Goal: Task Accomplishment & Management: Complete application form

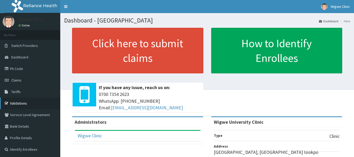
click at [34, 107] on link "Validations" at bounding box center [30, 104] width 60 height 12
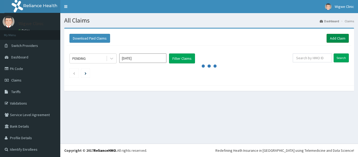
click at [336, 38] on link "Add Claim" at bounding box center [338, 38] width 22 height 9
click at [324, 33] on div "Download Paid Claims Add Claim" at bounding box center [209, 38] width 285 height 14
click at [334, 36] on link "Add Claim" at bounding box center [338, 38] width 22 height 9
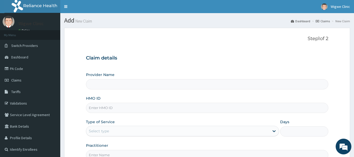
click at [98, 85] on input "Provider Name" at bounding box center [207, 84] width 243 height 10
click at [100, 108] on input "HMO ID" at bounding box center [207, 108] width 243 height 10
type input "Wigwe University Clinic"
click at [105, 107] on input "WU/10043/A" at bounding box center [207, 108] width 243 height 10
click at [104, 108] on input "WU/1003/A" at bounding box center [207, 108] width 243 height 10
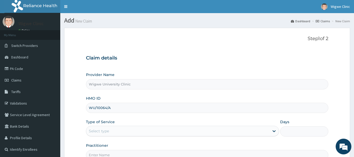
type input "WU/10064/A"
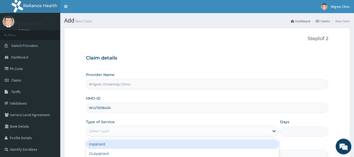
click at [102, 131] on div "Select type" at bounding box center [99, 130] width 20 height 5
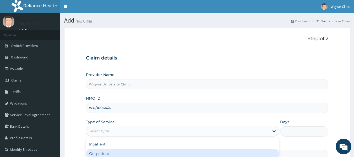
click at [102, 154] on div "Outpatient" at bounding box center [182, 153] width 193 height 9
type input "1"
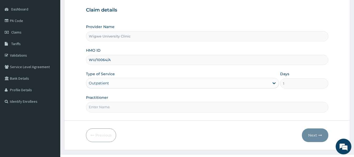
scroll to position [48, 0]
click at [116, 108] on input "Practitioner" at bounding box center [207, 107] width 243 height 10
click at [108, 107] on input "Dr. Onyinyechkwu Francis-Ahuchogu" at bounding box center [207, 107] width 243 height 10
click at [96, 110] on input "Dr. Onyinyechkwu Francis-Ahuchogu" at bounding box center [207, 107] width 243 height 10
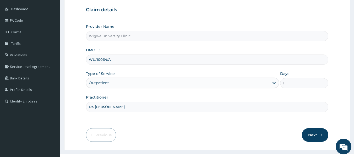
click at [96, 110] on input "Dr. Onyinyechkwu Francis-Ahuchogu" at bounding box center [207, 107] width 243 height 10
type input "V"
paste input "Immediate Complications Infants born with low birth weight (less than 2,500 gra…"
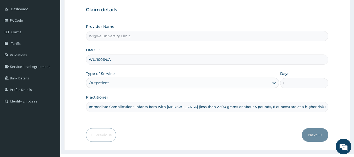
scroll to position [0, 1357]
type input "Immediate Complications Infants born with low birth weight (less than 2,500 gra…"
click at [122, 111] on input "Immediate Complications Infants born with low birth weight (less than 2,500 gra…" at bounding box center [207, 107] width 243 height 10
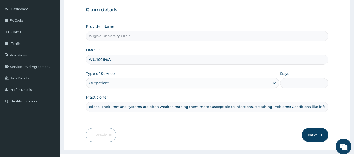
click at [107, 106] on input "Immediate Complications Infants born with low birth weight (less than 2,500 gra…" at bounding box center [207, 107] width 243 height 10
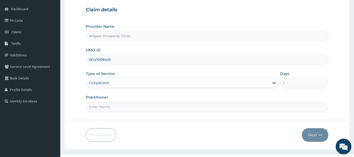
scroll to position [0, 0]
type input "d"
click at [93, 106] on input "[PERSON_NAME]" at bounding box center [207, 107] width 243 height 10
click at [95, 107] on input "[PERSON_NAME]" at bounding box center [207, 107] width 243 height 10
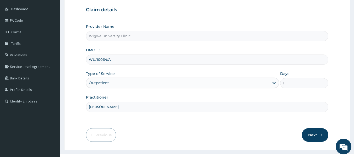
click at [95, 107] on input "[PERSON_NAME]" at bounding box center [207, 107] width 243 height 10
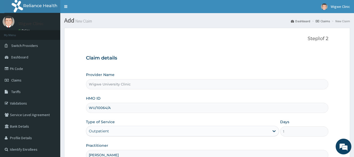
scroll to position [58, 0]
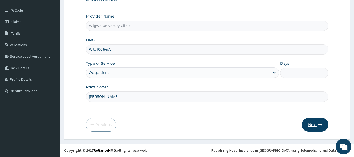
type input "[PERSON_NAME]"
click at [316, 122] on button "Next" at bounding box center [315, 125] width 26 height 14
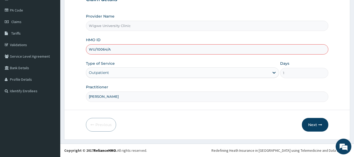
click at [160, 53] on input "WU/10064/A" at bounding box center [207, 49] width 243 height 10
click at [312, 127] on button "Next" at bounding box center [315, 125] width 26 height 14
click at [122, 47] on input "WU/10064/A" at bounding box center [207, 49] width 243 height 10
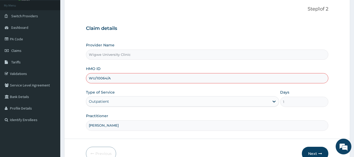
scroll to position [29, 0]
click at [106, 79] on input "WU/10064/A" at bounding box center [207, 78] width 243 height 10
click at [314, 153] on button "Next" at bounding box center [315, 154] width 26 height 14
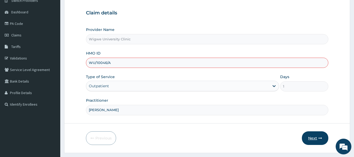
scroll to position [45, 0]
click at [318, 138] on button "Next" at bounding box center [315, 138] width 26 height 14
click at [128, 58] on input "WU/10046/A" at bounding box center [207, 62] width 243 height 10
click at [162, 79] on div "Type of Service Outpatient" at bounding box center [182, 82] width 193 height 17
click at [314, 137] on button "Next" at bounding box center [315, 138] width 26 height 14
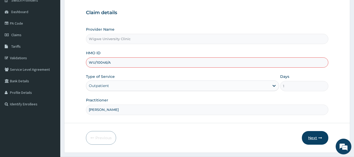
click at [314, 137] on button "Next" at bounding box center [315, 138] width 26 height 14
click at [316, 137] on button "Next" at bounding box center [315, 138] width 26 height 14
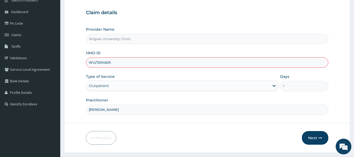
click at [92, 62] on input "WU/10046/A" at bounding box center [207, 62] width 243 height 10
click at [115, 62] on input "WIU/10046/A" at bounding box center [207, 62] width 243 height 10
type input "WIU/10046/A"
click at [312, 139] on button "Next" at bounding box center [315, 138] width 26 height 14
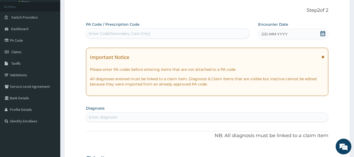
scroll to position [28, 0]
click at [323, 33] on icon at bounding box center [323, 33] width 5 height 5
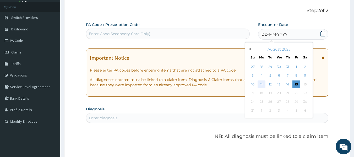
click at [262, 86] on div "11" at bounding box center [262, 84] width 8 height 8
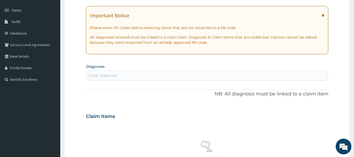
scroll to position [71, 0]
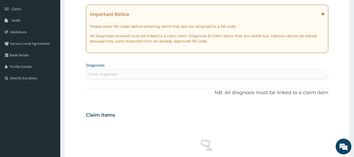
click at [167, 73] on div "Enter diagnosis" at bounding box center [207, 74] width 242 height 8
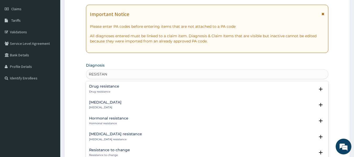
type input "RESISTANT"
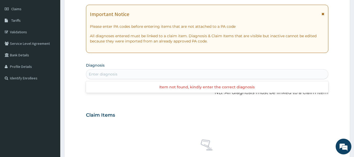
scroll to position [0, 0]
click at [118, 69] on div "Enter diagnosis" at bounding box center [207, 74] width 243 height 10
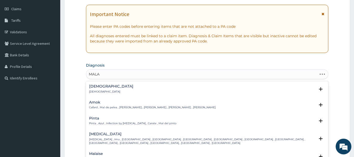
type input "MALAR"
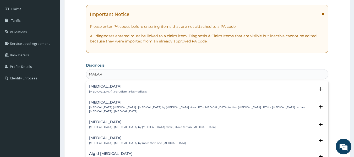
click at [108, 91] on p "[MEDICAL_DATA] , Paludism , Plasmodiosis" at bounding box center [118, 92] width 58 height 4
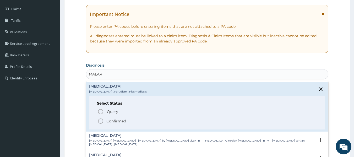
click at [99, 122] on icon "status option filled" at bounding box center [101, 121] width 6 height 6
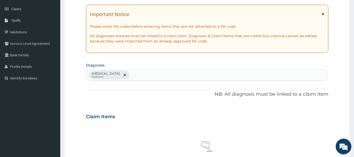
click at [138, 77] on div "Malaria Confirmed" at bounding box center [207, 74] width 242 height 11
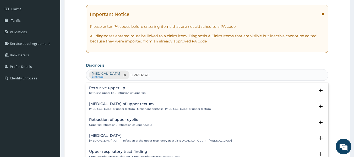
type input "UPPER RES"
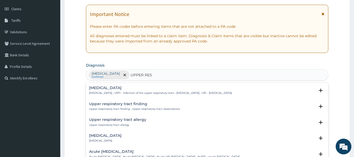
click at [137, 92] on p "[MEDICAL_DATA] , URTI - Infection of the upper respiratory tract , [MEDICAL_DAT…" at bounding box center [160, 93] width 143 height 4
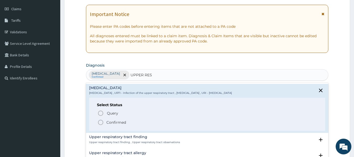
click at [101, 121] on icon "status option filled" at bounding box center [101, 122] width 6 height 6
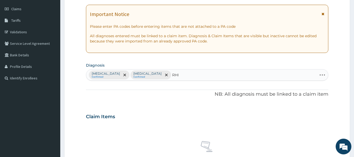
type input "RHIN"
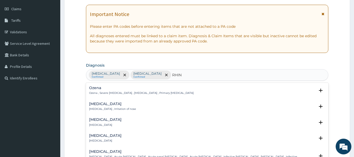
click at [118, 110] on p "Rhinitis , Irritation of nose" at bounding box center [112, 109] width 47 height 4
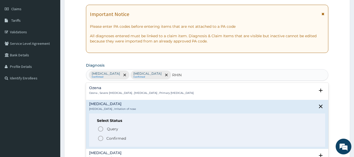
click at [103, 139] on circle "status option filled" at bounding box center [100, 138] width 5 height 5
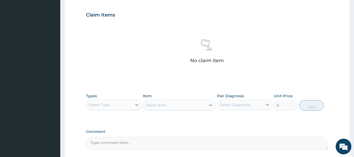
scroll to position [221, 0]
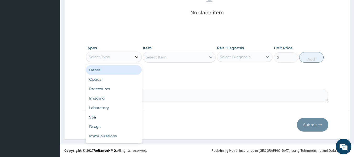
click at [138, 55] on icon at bounding box center [136, 56] width 5 height 5
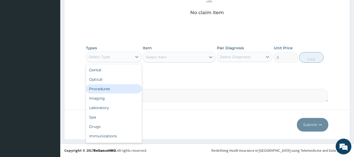
click at [112, 88] on div "Procedures" at bounding box center [114, 88] width 56 height 9
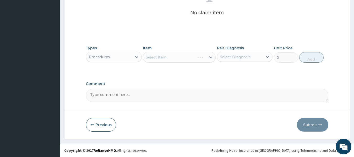
click at [179, 55] on div "Select Item" at bounding box center [179, 57] width 73 height 10
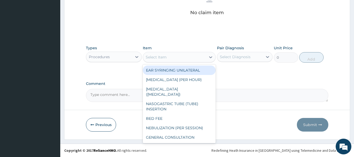
click at [212, 57] on icon at bounding box center [210, 57] width 5 height 5
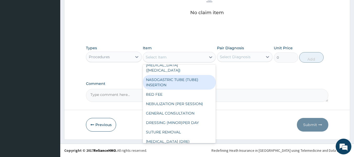
scroll to position [24, 0]
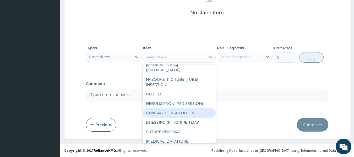
click at [189, 108] on div "GENERAL CONSULTATION" at bounding box center [179, 112] width 73 height 9
type input "4000"
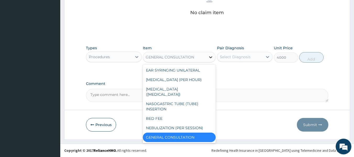
click at [210, 57] on icon at bounding box center [210, 57] width 3 height 2
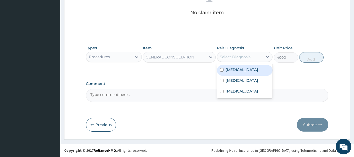
click at [245, 54] on div "Select Diagnosis" at bounding box center [235, 56] width 31 height 5
click at [223, 71] on input "checkbox" at bounding box center [221, 69] width 3 height 3
checkbox input "true"
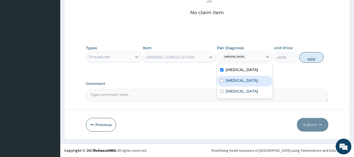
click at [222, 79] on div "[MEDICAL_DATA]" at bounding box center [245, 81] width 56 height 11
checkbox input "true"
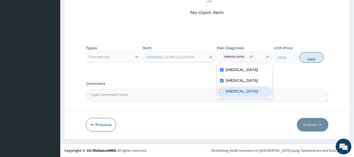
click at [221, 94] on div "Rhinitis" at bounding box center [245, 92] width 56 height 11
checkbox input "true"
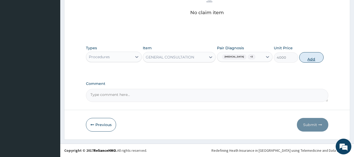
click at [310, 58] on button "Add" at bounding box center [311, 57] width 24 height 10
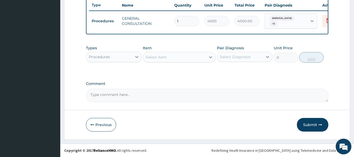
scroll to position [200, 0]
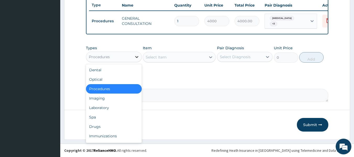
click at [137, 57] on icon at bounding box center [136, 57] width 3 height 2
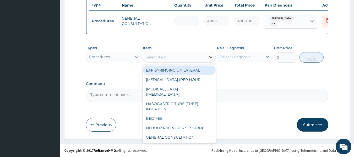
click at [210, 59] on icon at bounding box center [210, 57] width 5 height 5
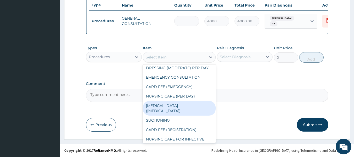
scroll to position [185, 0]
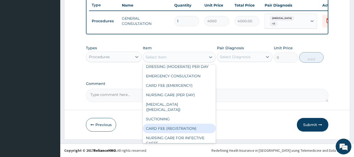
click at [178, 124] on div "CARD FEE (REGISTRATION)" at bounding box center [179, 128] width 73 height 9
type input "2500"
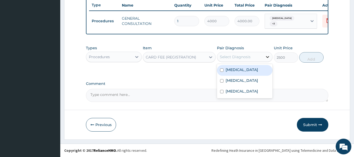
click at [264, 59] on div at bounding box center [267, 56] width 9 height 9
click at [223, 72] on div "[MEDICAL_DATA]" at bounding box center [245, 70] width 56 height 11
checkbox input "true"
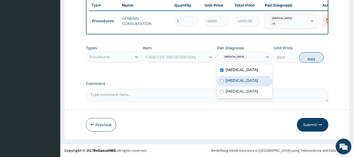
click at [220, 82] on div "[MEDICAL_DATA]" at bounding box center [245, 81] width 56 height 11
checkbox input "true"
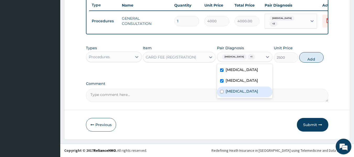
click at [221, 93] on input "checkbox" at bounding box center [221, 91] width 3 height 3
checkbox input "true"
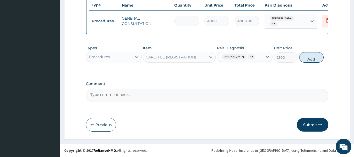
click at [312, 56] on button "Add" at bounding box center [311, 57] width 24 height 10
type input "0"
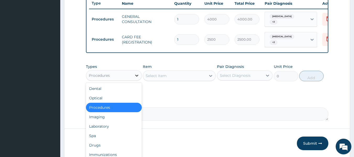
click at [137, 77] on icon at bounding box center [136, 75] width 5 height 5
click at [103, 145] on div "Drugs" at bounding box center [114, 145] width 56 height 9
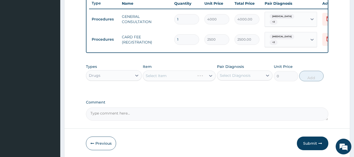
click at [209, 76] on div "Select Item" at bounding box center [179, 76] width 73 height 10
click at [209, 76] on icon at bounding box center [210, 75] width 5 height 5
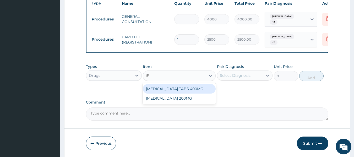
type input "I"
type input "AR"
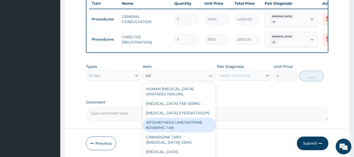
click at [185, 123] on div "ARTEMETHER/LUMEFANTRINE 80/480MG TAB" at bounding box center [179, 125] width 73 height 15
type input "459"
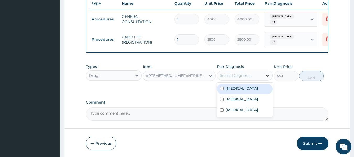
click at [265, 75] on icon at bounding box center [267, 75] width 5 height 5
click at [223, 90] on div "[MEDICAL_DATA]" at bounding box center [245, 89] width 56 height 11
checkbox input "true"
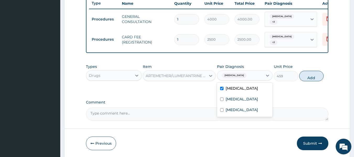
drag, startPoint x: 266, startPoint y: 87, endPoint x: 202, endPoint y: 71, distance: 65.8
click at [202, 71] on div "Types Drugs Item ARTEMETHER/LUMEFANTRINE 80/480MG TAB Pair Diagnosis option Mal…" at bounding box center [207, 72] width 243 height 23
click at [202, 71] on div "ARTEMETHER/LUMEFANTRINE 80/480MG TAB" at bounding box center [179, 76] width 73 height 10
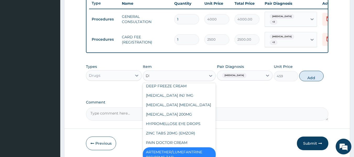
scroll to position [0, 0]
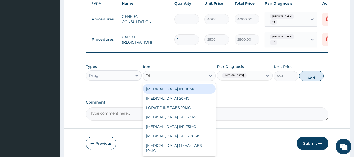
type input "D"
type input "P"
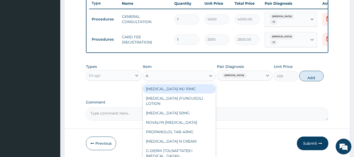
type input "AR"
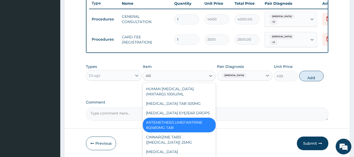
click at [187, 128] on div "ARTEMETHER/LUMEFANTRINE 80/480MG TAB" at bounding box center [179, 125] width 73 height 15
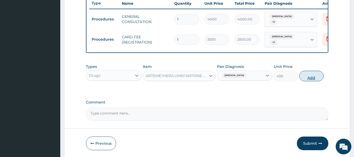
click at [311, 77] on button "Add" at bounding box center [311, 76] width 24 height 10
type input "0"
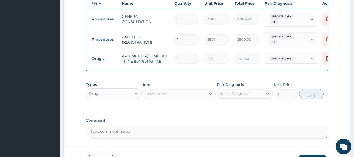
type input "0.00"
type input "6"
type input "2754.00"
type input "6"
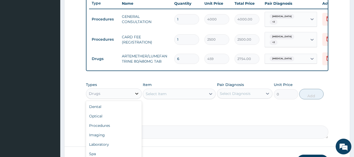
click at [138, 96] on div at bounding box center [136, 93] width 9 height 9
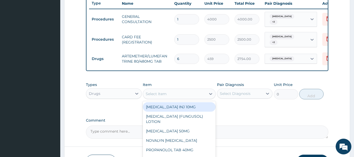
click at [186, 89] on div "Select Item" at bounding box center [179, 94] width 73 height 10
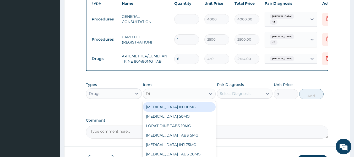
type input "DIC"
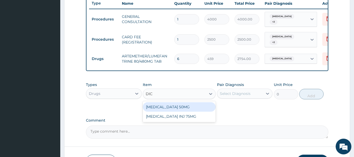
click at [190, 107] on div "[MEDICAL_DATA] 50MG" at bounding box center [179, 106] width 73 height 9
type input "90"
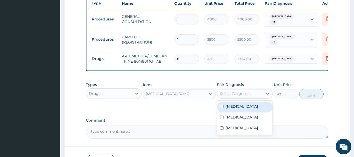
click at [258, 94] on div "Select Diagnosis" at bounding box center [240, 93] width 46 height 8
click at [222, 105] on input "checkbox" at bounding box center [221, 106] width 3 height 3
checkbox input "true"
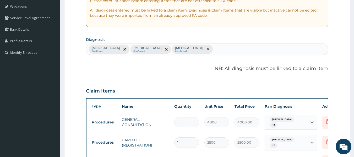
scroll to position [96, 0]
click at [205, 50] on div "Malaria Confirmed Upper respiratory infection Confirmed Rhinitis Confirmed" at bounding box center [207, 49] width 242 height 11
click at [202, 46] on div "Malaria Confirmed Upper respiratory infection Confirmed Rhinitis Confirmed FEV …" at bounding box center [201, 49] width 231 height 11
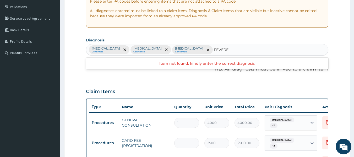
type input "FEVER"
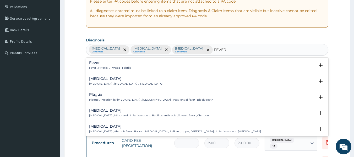
click at [129, 69] on p "Fever , Pyrexial , Pyrexia , Febrile" at bounding box center [110, 68] width 42 height 4
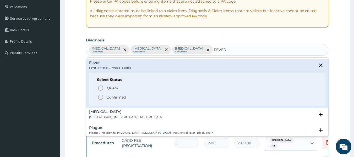
click at [99, 97] on icon "status option filled" at bounding box center [101, 97] width 6 height 6
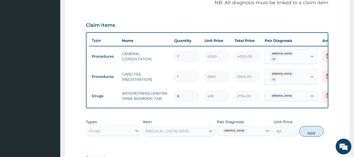
scroll to position [164, 0]
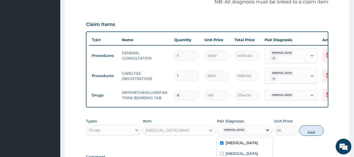
click at [264, 128] on div at bounding box center [267, 129] width 9 height 9
click at [223, 144] on input "checkbox" at bounding box center [221, 142] width 3 height 3
checkbox input "false"
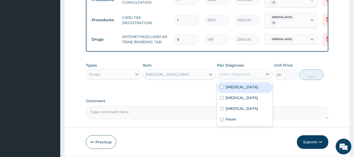
scroll to position [220, 0]
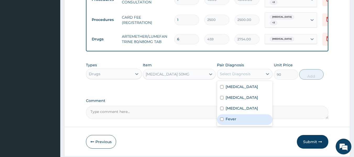
click at [223, 121] on input "checkbox" at bounding box center [221, 118] width 3 height 3
checkbox input "true"
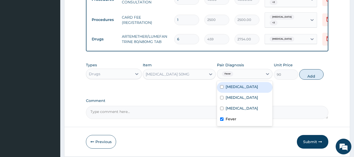
click at [223, 88] on input "checkbox" at bounding box center [221, 86] width 3 height 3
checkbox input "true"
click at [312, 76] on button "Add" at bounding box center [311, 74] width 24 height 10
type input "0"
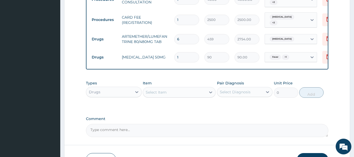
click at [180, 55] on input "1" at bounding box center [186, 57] width 25 height 10
type input "0.00"
type input "6"
type input "540.00"
type input "6"
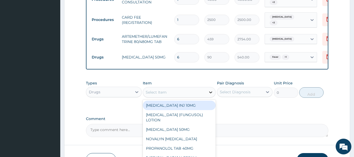
click at [211, 92] on icon at bounding box center [210, 92] width 5 height 5
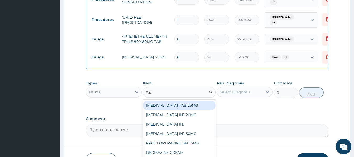
type input "AZIT"
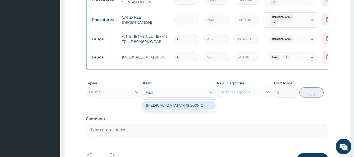
click at [204, 103] on div "[MEDICAL_DATA] CAPS 500MG" at bounding box center [179, 105] width 73 height 9
type input "495"
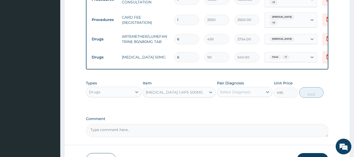
click at [246, 92] on div "Select Diagnosis" at bounding box center [235, 91] width 31 height 5
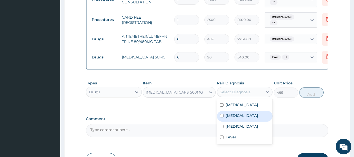
click at [223, 117] on input "checkbox" at bounding box center [221, 115] width 3 height 3
checkbox input "true"
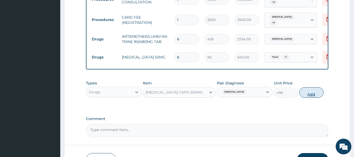
click at [312, 93] on button "Add" at bounding box center [311, 92] width 24 height 10
type input "0"
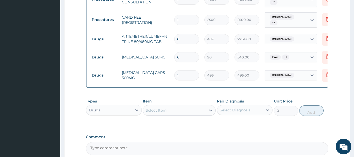
click at [180, 72] on input "1" at bounding box center [186, 75] width 25 height 10
type input "0.00"
type input "3"
type input "1485.00"
type input "3"
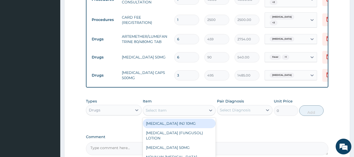
click at [203, 112] on div "Select Item" at bounding box center [174, 110] width 63 height 8
type input "EM"
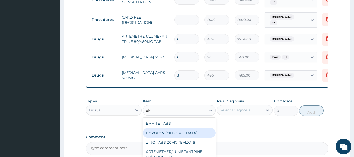
click at [183, 132] on div "EMZOLYN [MEDICAL_DATA]" at bounding box center [179, 132] width 73 height 9
type input "1980"
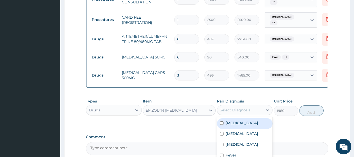
click at [249, 108] on div "Select Diagnosis" at bounding box center [235, 110] width 31 height 5
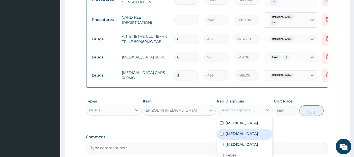
click at [222, 135] on input "checkbox" at bounding box center [221, 133] width 3 height 3
checkbox input "true"
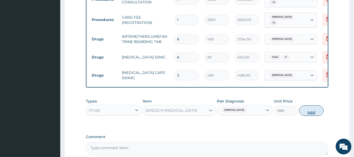
click at [314, 110] on button "Add" at bounding box center [311, 110] width 24 height 10
type input "0"
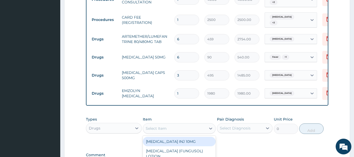
click at [191, 127] on div "Select Item" at bounding box center [174, 128] width 63 height 8
type input "LORA"
click at [182, 143] on div "LORATIDINE TABS 10MG" at bounding box center [179, 141] width 73 height 9
type input "135"
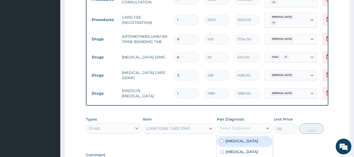
click at [258, 126] on div "Select Diagnosis" at bounding box center [240, 128] width 46 height 8
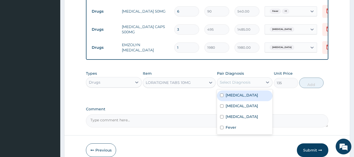
scroll to position [266, 0]
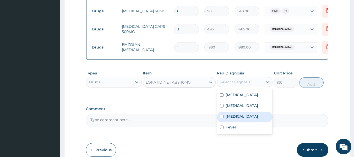
click at [222, 118] on input "checkbox" at bounding box center [221, 116] width 3 height 3
checkbox input "true"
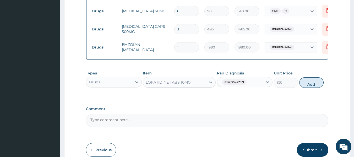
click at [294, 107] on label "Comment" at bounding box center [207, 109] width 243 height 4
click at [294, 114] on textarea "Comment" at bounding box center [207, 120] width 243 height 13
click at [311, 84] on button "Add" at bounding box center [311, 82] width 24 height 10
type input "0"
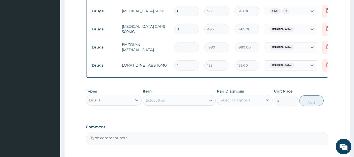
click at [182, 61] on input "1" at bounding box center [186, 65] width 25 height 10
type input "0.00"
type input "3"
type input "405.00"
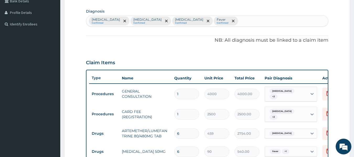
scroll to position [124, 0]
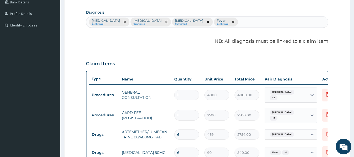
type input "3"
click at [229, 20] on div "Malaria Confirmed Upper respiratory infection Confirmed Rhinitis Confirmed Feve…" at bounding box center [207, 22] width 242 height 11
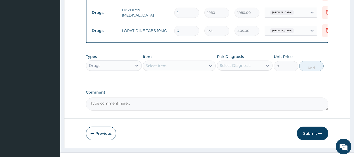
scroll to position [309, 0]
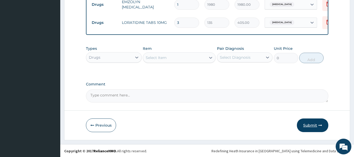
click at [310, 125] on button "Submit" at bounding box center [312, 126] width 31 height 14
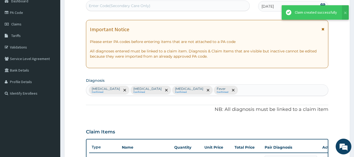
scroll to position [0, 0]
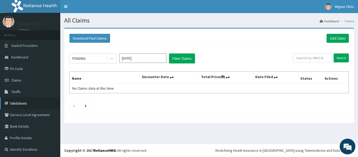
click at [29, 101] on link "Validations" at bounding box center [30, 104] width 60 height 12
click at [330, 37] on link "Add Claim" at bounding box center [338, 38] width 22 height 9
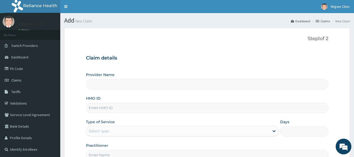
type input "Wigwe University Clinic"
click at [98, 109] on input "HMO ID" at bounding box center [207, 108] width 243 height 10
type input "WIU/10046/B"
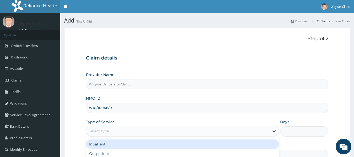
click at [275, 130] on icon at bounding box center [274, 130] width 5 height 5
click at [223, 146] on div "Inpatient" at bounding box center [182, 143] width 193 height 9
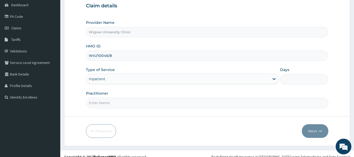
scroll to position [52, 0]
click at [288, 79] on input "Days" at bounding box center [304, 79] width 48 height 10
type input "1"
click at [101, 99] on input "Practitioner" at bounding box center [207, 103] width 243 height 10
paste input "[PERSON_NAME]"
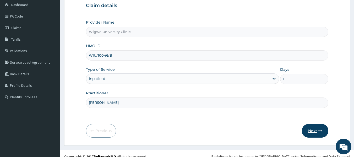
type input "[PERSON_NAME]"
click at [309, 130] on button "Next" at bounding box center [315, 131] width 26 height 14
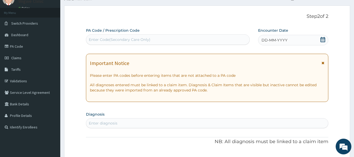
scroll to position [0, 0]
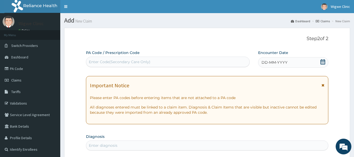
click at [323, 62] on icon at bounding box center [322, 61] width 5 height 5
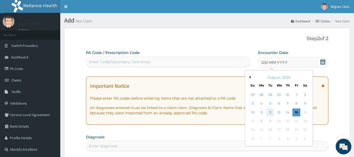
click at [271, 113] on div "12" at bounding box center [271, 113] width 8 height 8
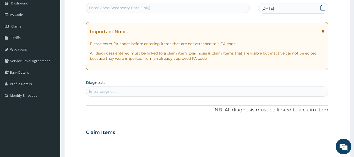
scroll to position [55, 0]
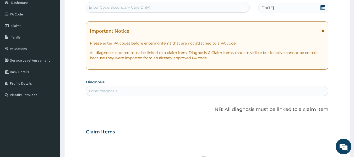
click at [178, 90] on div "Enter diagnosis" at bounding box center [207, 91] width 242 height 8
type input "M"
type input "SEVERE MALA"
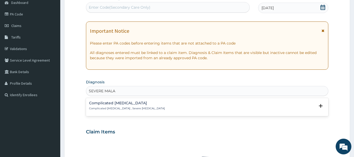
click at [134, 110] on p "Complicated [MEDICAL_DATA] , Severe [MEDICAL_DATA]" at bounding box center [127, 109] width 76 height 4
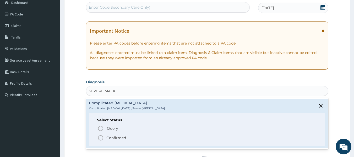
click at [101, 138] on icon "status option filled" at bounding box center [101, 138] width 6 height 6
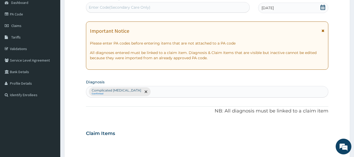
click at [141, 93] on div "Complicated [MEDICAL_DATA] Confirmed" at bounding box center [207, 91] width 242 height 11
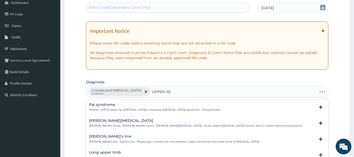
type input "UPPER RES"
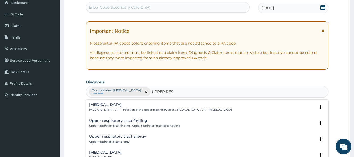
click at [139, 108] on p "[MEDICAL_DATA] , URTI - Infection of the upper respiratory tract , [MEDICAL_DAT…" at bounding box center [160, 110] width 143 height 4
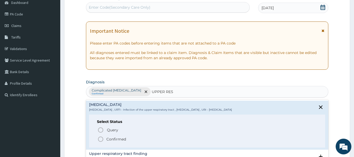
click at [101, 139] on icon "status option filled" at bounding box center [101, 139] width 6 height 6
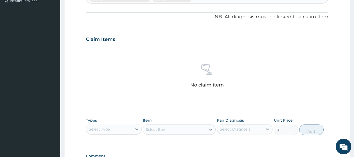
scroll to position [149, 0]
click at [136, 129] on icon at bounding box center [136, 128] width 5 height 5
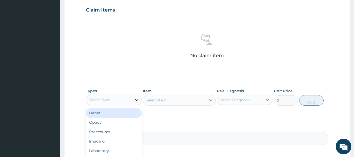
scroll to position [182, 0]
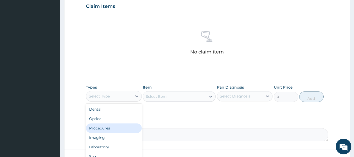
click at [120, 130] on div "Procedures" at bounding box center [114, 127] width 56 height 9
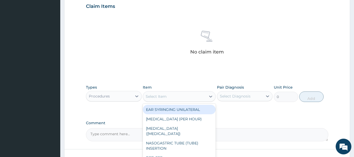
click at [211, 96] on icon at bounding box center [210, 96] width 5 height 5
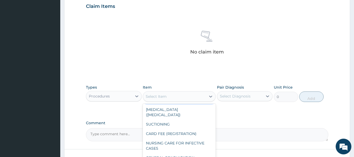
scroll to position [219, 0]
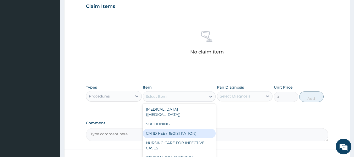
click at [181, 129] on div "CARD FEE (REGISTRATION)" at bounding box center [179, 133] width 73 height 9
type input "2500"
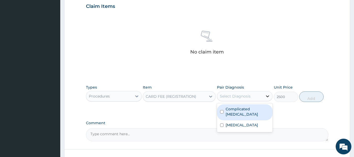
click at [266, 95] on icon at bounding box center [267, 96] width 5 height 5
click at [223, 110] on input "checkbox" at bounding box center [221, 111] width 3 height 3
checkbox input "true"
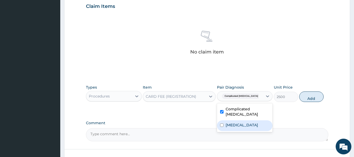
click at [223, 123] on input "checkbox" at bounding box center [221, 124] width 3 height 3
checkbox input "true"
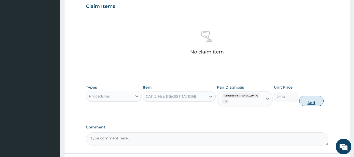
click at [311, 98] on button "Add" at bounding box center [311, 101] width 24 height 10
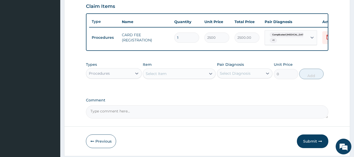
click at [205, 78] on div "Select Item" at bounding box center [174, 73] width 63 height 8
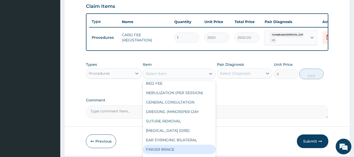
scroll to position [51, 0]
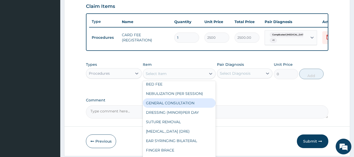
click at [183, 101] on div "GENERAL CONSULTATION" at bounding box center [179, 102] width 73 height 9
type input "4000"
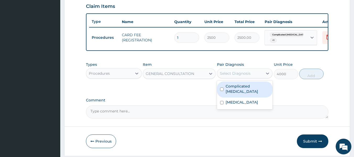
click at [262, 76] on div "Select Diagnosis" at bounding box center [240, 73] width 46 height 8
click at [223, 91] on input "checkbox" at bounding box center [221, 89] width 3 height 3
checkbox input "true"
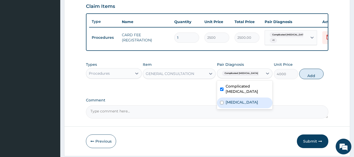
click at [222, 104] on input "checkbox" at bounding box center [221, 102] width 3 height 3
checkbox input "true"
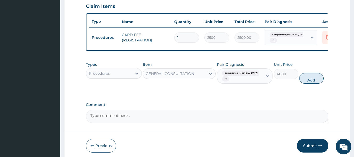
click at [310, 80] on button "Add" at bounding box center [311, 78] width 24 height 10
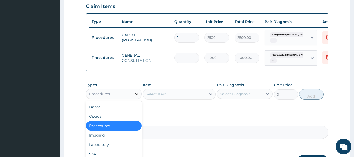
click at [133, 98] on div at bounding box center [136, 93] width 9 height 9
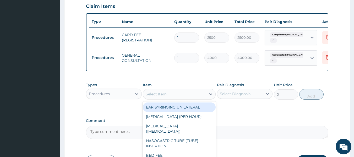
click at [192, 98] on div "Select Item" at bounding box center [174, 94] width 63 height 8
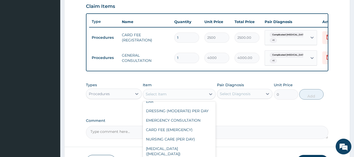
scroll to position [190, 0]
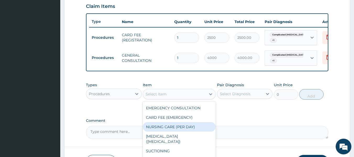
click at [184, 123] on div "NURSING CARE (PER DAY)" at bounding box center [179, 126] width 73 height 9
type input "4000"
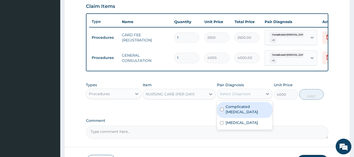
click at [259, 98] on div "Select Diagnosis" at bounding box center [240, 94] width 46 height 8
click at [223, 111] on input "checkbox" at bounding box center [221, 109] width 3 height 3
checkbox input "true"
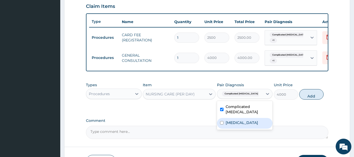
click at [221, 125] on input "checkbox" at bounding box center [221, 122] width 3 height 3
checkbox input "true"
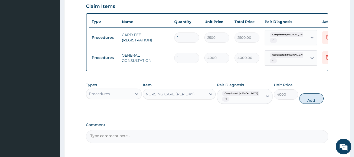
click at [314, 100] on button "Add" at bounding box center [311, 98] width 24 height 10
type input "0"
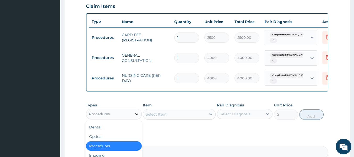
click at [136, 117] on icon at bounding box center [136, 113] width 5 height 5
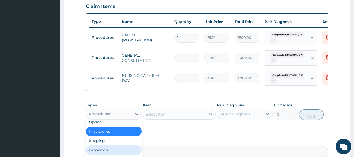
scroll to position [18, 0]
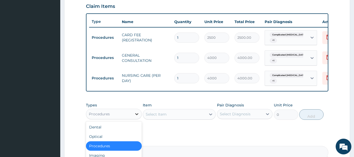
click at [135, 115] on icon at bounding box center [136, 113] width 5 height 5
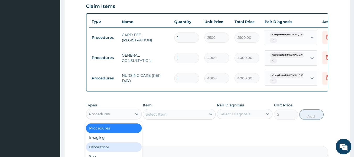
scroll to position [0, 0]
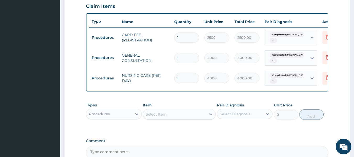
click at [181, 113] on div "Item Select Item" at bounding box center [179, 111] width 73 height 17
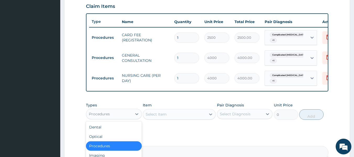
click at [132, 113] on div at bounding box center [136, 114] width 9 height 10
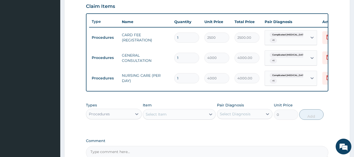
click at [167, 142] on div "PA Code / Prescription Code Enter Code(Secondary Care Only) Encounter Date [DAT…" at bounding box center [207, 13] width 243 height 291
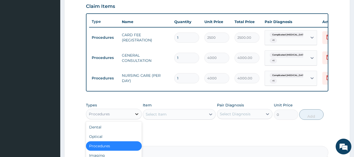
click at [137, 117] on icon at bounding box center [136, 113] width 5 height 5
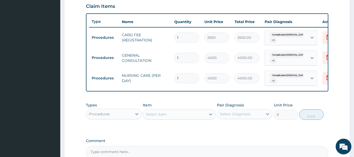
click at [162, 130] on div "Types Procedures Item Select Item Pair Diagnosis Select Diagnosis Unit Price 0 …" at bounding box center [207, 115] width 243 height 30
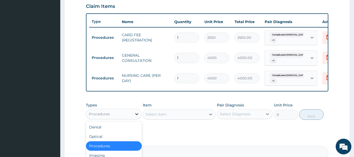
click at [139, 117] on icon at bounding box center [136, 113] width 5 height 5
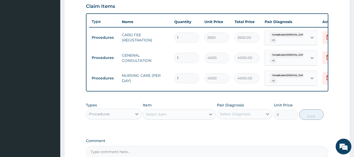
click at [161, 130] on div "Types Procedures Item Select Item Pair Diagnosis Select Diagnosis Unit Price 0 …" at bounding box center [207, 115] width 243 height 30
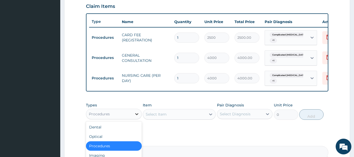
click at [139, 116] on icon at bounding box center [136, 113] width 5 height 5
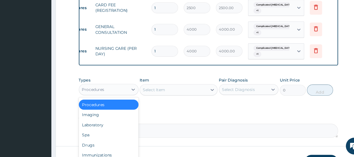
scroll to position [243, 0]
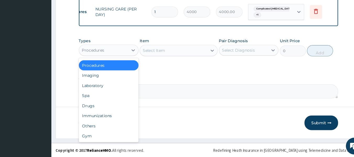
click at [109, 108] on div "Drugs" at bounding box center [114, 108] width 56 height 9
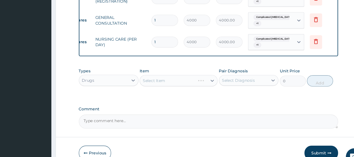
scroll to position [220, 0]
click at [200, 80] on div "Select Item" at bounding box center [179, 76] width 73 height 10
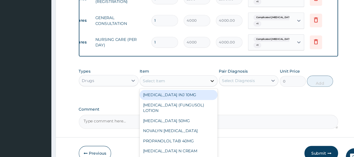
click at [210, 78] on icon at bounding box center [210, 75] width 5 height 5
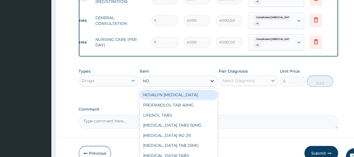
type input "NOR"
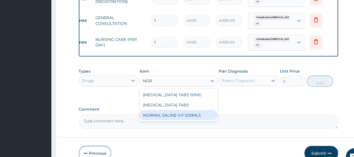
click at [198, 112] on div "NORMAL SALINE IVF 500MLS" at bounding box center [179, 107] width 73 height 9
type input "2000"
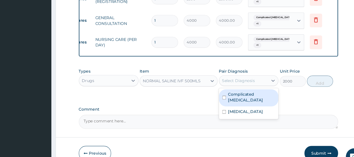
click at [249, 77] on div "Select Diagnosis" at bounding box center [235, 75] width 31 height 5
click at [224, 93] on div "Complicated [MEDICAL_DATA]" at bounding box center [245, 92] width 56 height 16
checkbox input "true"
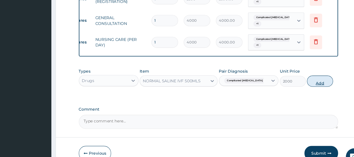
click at [310, 79] on button "Add" at bounding box center [311, 76] width 24 height 10
type input "0"
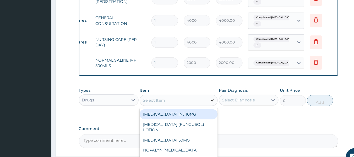
click at [208, 96] on icon at bounding box center [210, 93] width 5 height 5
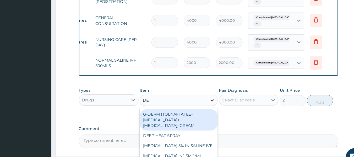
type input "DEX"
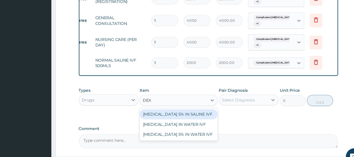
click at [178, 112] on div "[MEDICAL_DATA] 5% IN SALINE IVF" at bounding box center [179, 106] width 73 height 9
type input "2000"
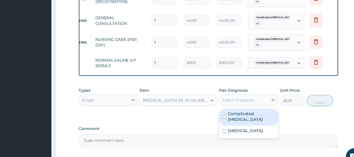
click at [257, 94] on div "Select Diagnosis" at bounding box center [240, 93] width 46 height 8
click at [247, 111] on label "Complicated [MEDICAL_DATA]" at bounding box center [248, 109] width 44 height 10
checkbox input "true"
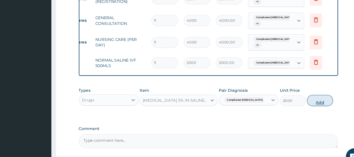
click at [313, 97] on button "Add" at bounding box center [311, 94] width 24 height 10
type input "0"
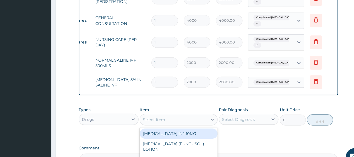
click at [173, 113] on div "Select Item" at bounding box center [174, 112] width 63 height 8
type input "PARACE"
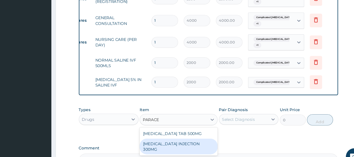
click at [183, 138] on div "[MEDICAL_DATA] INJECTION 300MG" at bounding box center [179, 137] width 73 height 15
type input "450"
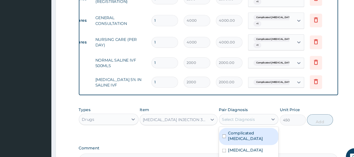
click at [259, 112] on div "Select Diagnosis" at bounding box center [240, 112] width 46 height 8
click at [222, 129] on input "checkbox" at bounding box center [221, 127] width 3 height 3
checkbox input "true"
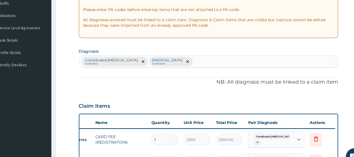
scroll to position [88, 0]
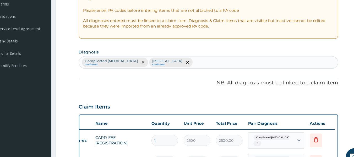
click at [199, 58] on div "Complicated [MEDICAL_DATA] Confirmed [MEDICAL_DATA] Confirmed" at bounding box center [207, 58] width 242 height 11
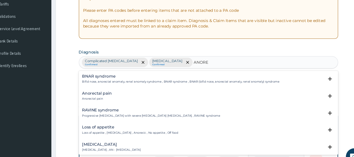
type input "ANOREX"
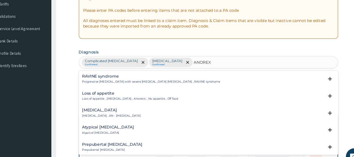
click at [150, 90] on div "Loss of appetite Loss of appetite , [MEDICAL_DATA] , Anorexic , No appetite , O…" at bounding box center [134, 89] width 90 height 9
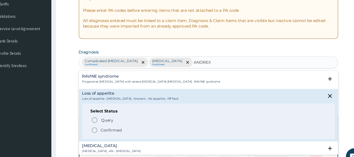
click at [100, 122] on icon "status option filled" at bounding box center [101, 122] width 6 height 6
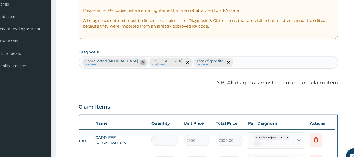
click at [144, 58] on span "remove selection option" at bounding box center [146, 58] width 5 height 5
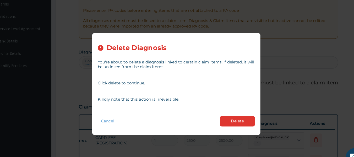
click at [114, 114] on button "Cancel" at bounding box center [113, 114] width 19 height 8
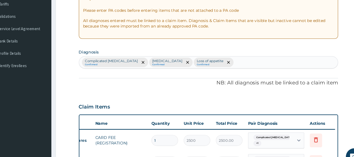
click at [231, 60] on div "Complicated [MEDICAL_DATA] Confirmed [MEDICAL_DATA] Confirmed Loss of appetite …" at bounding box center [207, 58] width 242 height 11
type input "S"
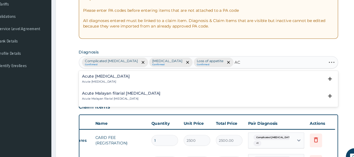
type input "A"
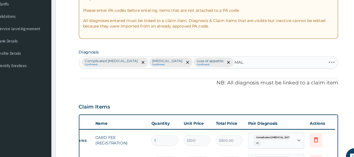
type input "MALA"
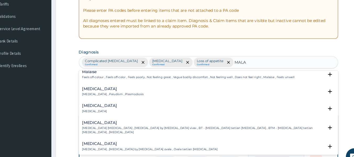
scroll to position [0, 0]
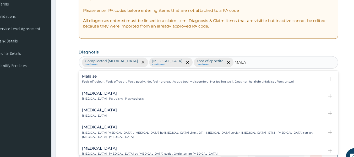
click at [124, 89] on h4 "[MEDICAL_DATA]" at bounding box center [118, 87] width 58 height 4
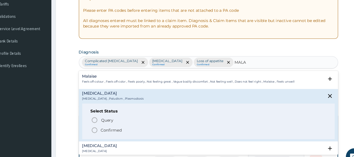
click at [100, 122] on icon "status option filled" at bounding box center [101, 122] width 6 height 6
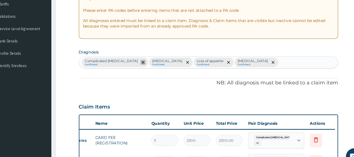
click at [145, 58] on icon "remove selection option" at bounding box center [146, 58] width 3 height 3
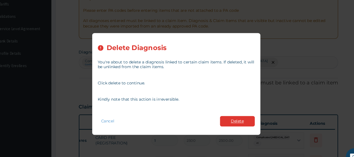
click at [234, 113] on button "Delete" at bounding box center [234, 114] width 33 height 10
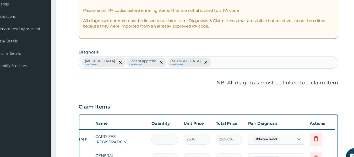
click at [220, 55] on div "[MEDICAL_DATA] Confirmed Loss of appetite Confirmed [MEDICAL_DATA] Confirmed" at bounding box center [207, 58] width 242 height 11
type input "DIZZ"
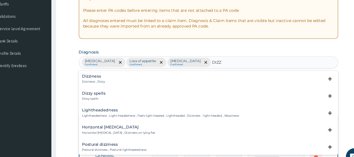
click at [104, 74] on div "Dizziness Dizziness , Dizzy" at bounding box center [99, 73] width 21 height 9
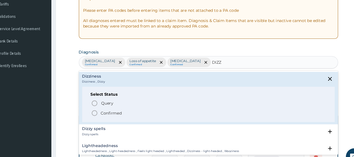
click at [101, 105] on icon "status option filled" at bounding box center [101, 106] width 6 height 6
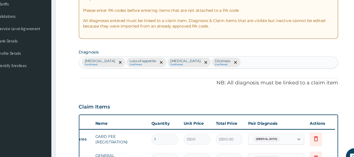
click at [240, 57] on div "[MEDICAL_DATA] Confirmed Loss of appetite Confirmed [MEDICAL_DATA] Confirmed Di…" at bounding box center [207, 58] width 242 height 11
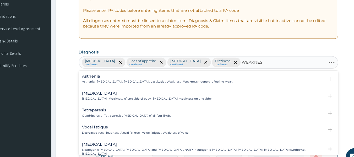
type input "WEAKNESS"
click at [150, 74] on p "Asthenia , [MEDICAL_DATA] , [MEDICAL_DATA] , Lassitude , Weakness , Weakness - …" at bounding box center [159, 76] width 141 height 4
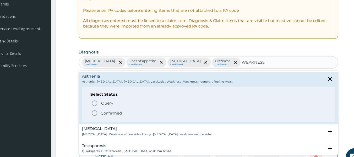
click at [150, 74] on p "Asthenia , [MEDICAL_DATA] , [MEDICAL_DATA] , Lassitude , Weakness , Weakness - …" at bounding box center [159, 76] width 141 height 4
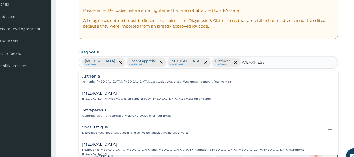
click at [150, 74] on p "Asthenia , [MEDICAL_DATA] , [MEDICAL_DATA] , Lassitude , Weakness , Weakness - …" at bounding box center [159, 76] width 141 height 4
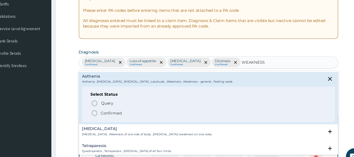
click at [99, 105] on icon "status option filled" at bounding box center [101, 106] width 6 height 6
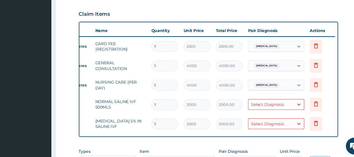
scroll to position [166, 0]
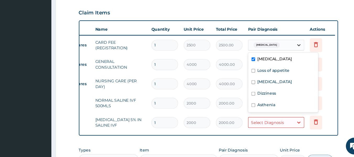
click at [291, 51] on icon at bounding box center [291, 52] width 5 height 5
drag, startPoint x: 250, startPoint y: 77, endPoint x: 249, endPoint y: 88, distance: 11.1
click at [249, 88] on div "[MEDICAL_DATA] Loss of appetite [MEDICAL_DATA] Dizziness Asthenia" at bounding box center [277, 87] width 66 height 56
click at [249, 88] on input "checkbox" at bounding box center [249, 86] width 3 height 3
checkbox input "true"
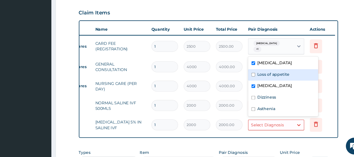
click at [249, 80] on input "checkbox" at bounding box center [249, 79] width 3 height 3
checkbox input "true"
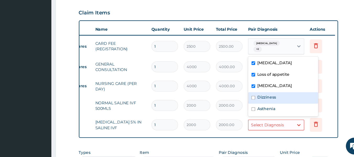
click at [249, 100] on input "checkbox" at bounding box center [249, 101] width 3 height 3
checkbox input "true"
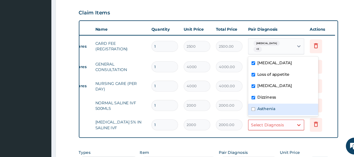
click at [249, 112] on input "checkbox" at bounding box center [249, 111] width 3 height 3
checkbox input "true"
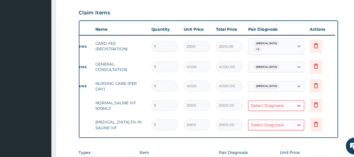
click at [238, 63] on tr "Procedures GENERAL CONSULTATION 1 4000 4000.00 [MEDICAL_DATA] Delete" at bounding box center [197, 72] width 257 height 18
click at [287, 72] on div at bounding box center [291, 72] width 9 height 9
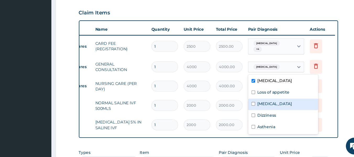
drag, startPoint x: 249, startPoint y: 96, endPoint x: 247, endPoint y: 106, distance: 10.2
click at [247, 106] on div "[MEDICAL_DATA] Loss of appetite [MEDICAL_DATA] Dizziness Asthenia" at bounding box center [277, 108] width 66 height 56
click at [247, 106] on div "[MEDICAL_DATA]" at bounding box center [277, 107] width 66 height 11
checkbox input "true"
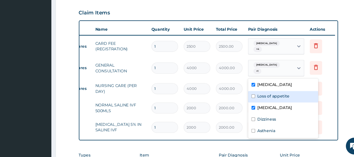
click at [249, 100] on input "checkbox" at bounding box center [249, 99] width 3 height 3
checkbox input "true"
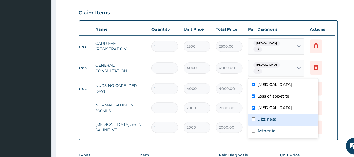
click at [248, 121] on input "checkbox" at bounding box center [249, 121] width 3 height 3
checkbox input "true"
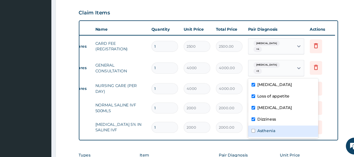
click at [248, 133] on input "checkbox" at bounding box center [249, 132] width 3 height 3
checkbox input "true"
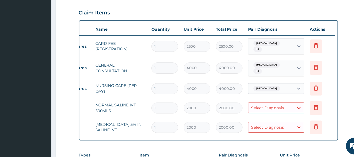
click at [214, 105] on td "2000.00" at bounding box center [227, 110] width 30 height 15
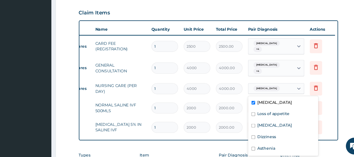
click at [283, 94] on div "[MEDICAL_DATA]" at bounding box center [266, 92] width 42 height 9
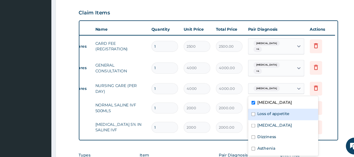
click at [250, 116] on input "checkbox" at bounding box center [249, 116] width 3 height 3
checkbox input "true"
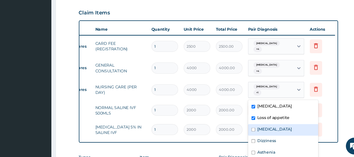
click at [248, 131] on input "checkbox" at bounding box center [249, 131] width 3 height 3
checkbox input "true"
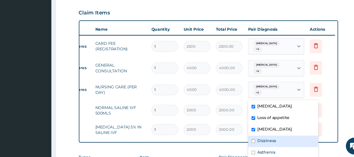
click at [247, 143] on div "Dizziness" at bounding box center [277, 142] width 66 height 11
checkbox input "true"
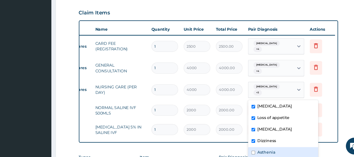
click at [249, 153] on input "checkbox" at bounding box center [249, 152] width 3 height 3
checkbox input "true"
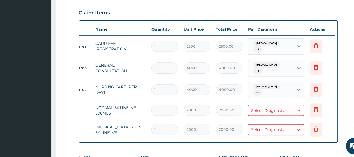
click at [218, 119] on td "2000.00" at bounding box center [227, 112] width 30 height 15
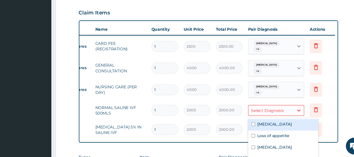
click at [280, 114] on div "Select Diagnosis" at bounding box center [266, 113] width 42 height 8
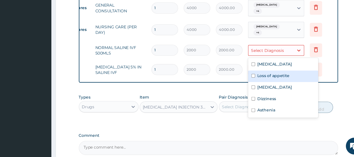
scroll to position [223, 0]
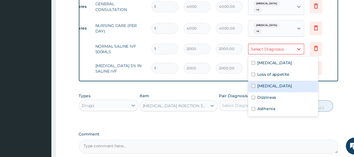
drag, startPoint x: 250, startPoint y: 90, endPoint x: 248, endPoint y: 90, distance: 2.9
click at [248, 90] on input "checkbox" at bounding box center [249, 90] width 3 height 3
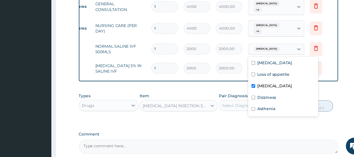
click at [248, 90] on input "checkbox" at bounding box center [249, 90] width 3 height 3
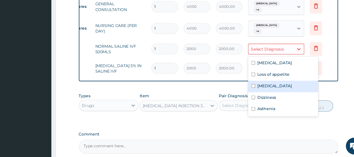
click at [248, 90] on input "checkbox" at bounding box center [249, 90] width 3 height 3
checkbox input "true"
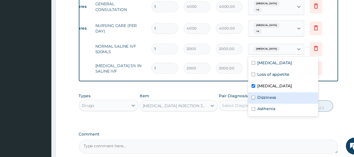
click at [249, 100] on input "checkbox" at bounding box center [249, 100] width 3 height 3
checkbox input "true"
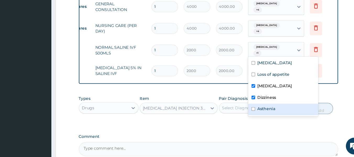
click at [249, 110] on input "checkbox" at bounding box center [249, 111] width 3 height 3
checkbox input "true"
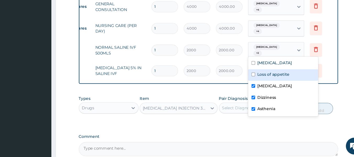
click at [248, 80] on input "checkbox" at bounding box center [249, 79] width 3 height 3
checkbox input "true"
click at [249, 88] on div "[MEDICAL_DATA]" at bounding box center [277, 90] width 66 height 11
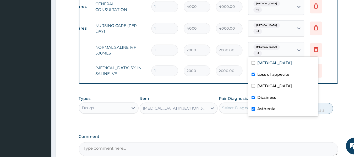
checkbox input "false"
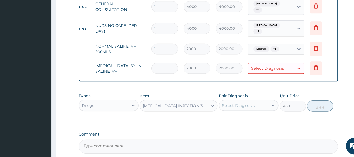
click at [228, 80] on td "2000.00" at bounding box center [227, 73] width 30 height 15
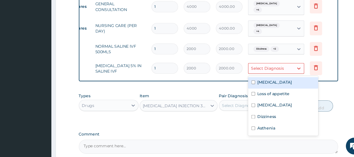
click at [280, 72] on div "Select Diagnosis" at bounding box center [266, 74] width 42 height 8
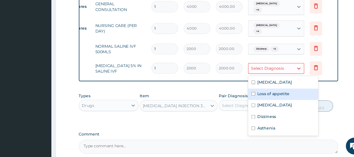
click at [249, 97] on input "checkbox" at bounding box center [249, 97] width 3 height 3
checkbox input "true"
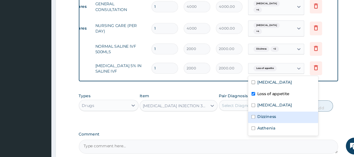
click at [248, 119] on input "checkbox" at bounding box center [249, 118] width 3 height 3
checkbox input "true"
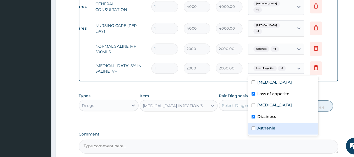
click at [249, 132] on div "Asthenia" at bounding box center [277, 130] width 66 height 11
checkbox input "true"
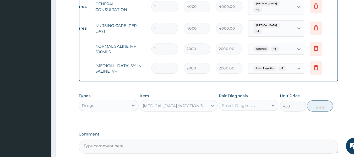
click at [235, 81] on td "2000.00" at bounding box center [227, 73] width 30 height 15
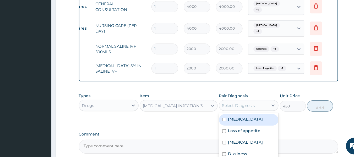
click at [257, 110] on div "Select Diagnosis" at bounding box center [240, 108] width 46 height 8
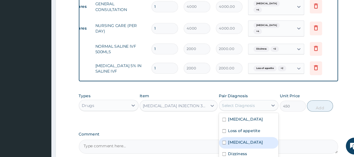
click at [223, 149] on div "[MEDICAL_DATA]" at bounding box center [245, 143] width 56 height 11
checkbox input "true"
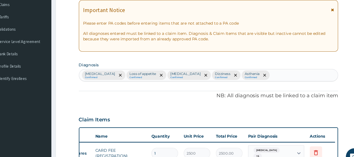
scroll to position [76, 0]
click at [273, 73] on div "[MEDICAL_DATA] Confirmed Loss of appetite Confirmed [MEDICAL_DATA] Confirmed Di…" at bounding box center [207, 70] width 242 height 11
type input "FEV"
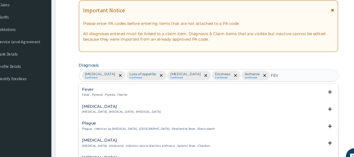
click at [126, 87] on p "Fever , Pyrexial , Pyrexia , Febrile" at bounding box center [110, 89] width 42 height 4
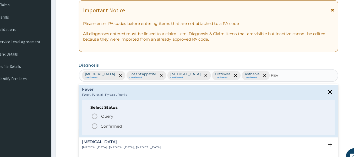
click at [126, 87] on p "Fever , Pyrexial , Pyrexia , Febrile" at bounding box center [110, 89] width 42 height 4
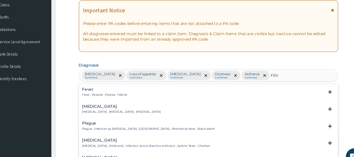
click at [126, 87] on p "Fever , Pyrexial , Pyrexia , Febrile" at bounding box center [110, 89] width 42 height 4
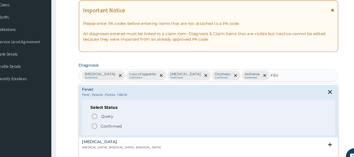
click at [100, 116] on icon "status option filled" at bounding box center [101, 118] width 6 height 6
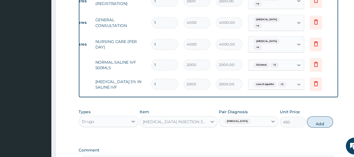
scroll to position [209, 0]
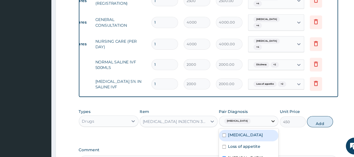
click at [264, 128] on div at bounding box center [267, 123] width 9 height 9
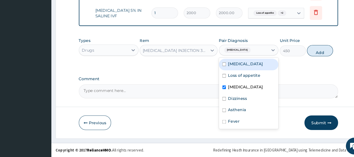
scroll to position [279, 0]
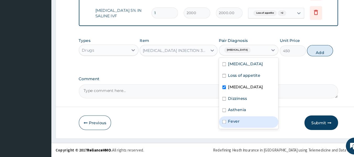
click at [222, 126] on input "checkbox" at bounding box center [221, 123] width 3 height 3
checkbox input "true"
click at [222, 93] on input "checkbox" at bounding box center [221, 91] width 3 height 3
checkbox input "false"
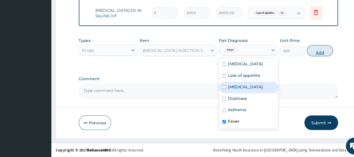
scroll to position [278, 0]
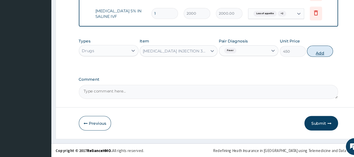
click at [313, 60] on button "Add" at bounding box center [311, 57] width 24 height 10
type input "0"
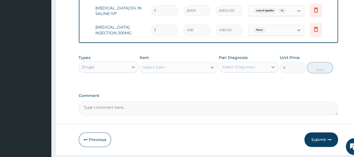
click at [163, 38] on input "1" at bounding box center [166, 37] width 25 height 10
type input "0.00"
type input "2"
type input "900.00"
type input "2"
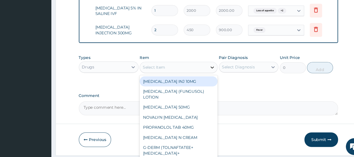
click at [209, 75] on icon at bounding box center [210, 72] width 5 height 5
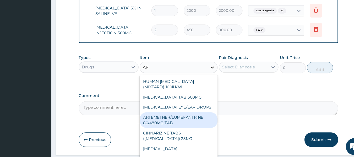
type input "A"
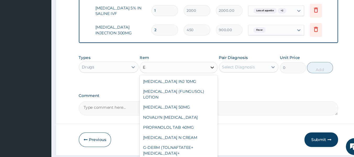
type input "EM"
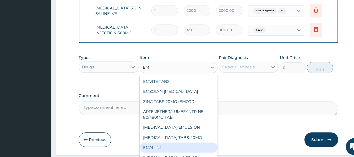
click at [178, 152] on div "EMAL INJ" at bounding box center [179, 147] width 73 height 9
type input "3240"
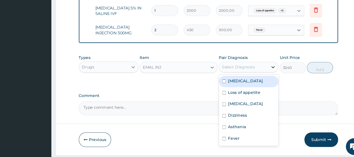
click at [264, 75] on div at bounding box center [267, 71] width 9 height 9
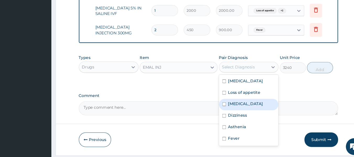
click at [227, 109] on label "[MEDICAL_DATA]" at bounding box center [242, 106] width 33 height 5
checkbox input "true"
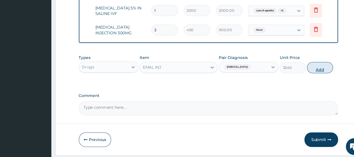
click at [306, 78] on button "Add" at bounding box center [311, 72] width 24 height 10
type input "0"
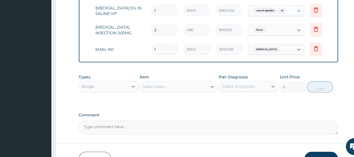
click at [160, 56] on input "1" at bounding box center [166, 55] width 25 height 10
type input "0.00"
type input "3"
type input "9720.00"
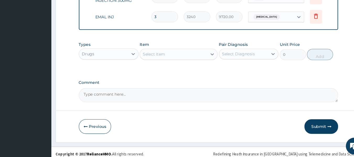
scroll to position [308, 0]
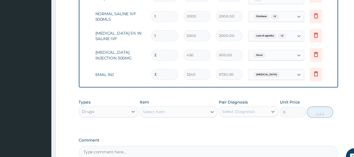
type input "4"
type input "12960.00"
type input "5"
type input "16200.00"
type input "6"
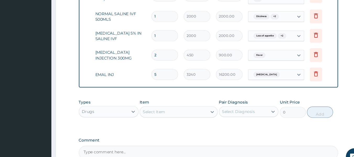
type input "19440.00"
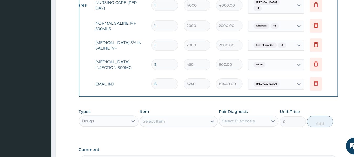
type input "4"
type input "12960.00"
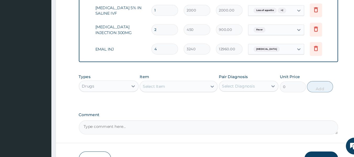
scroll to position [286, 0]
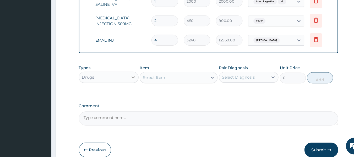
type input "4"
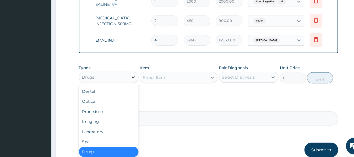
click at [136, 83] on icon at bounding box center [136, 83] width 3 height 2
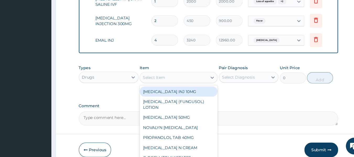
click at [162, 85] on div "Select Item" at bounding box center [156, 82] width 21 height 5
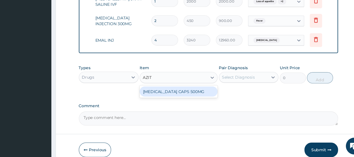
type input "AZITH"
click at [171, 100] on div "[MEDICAL_DATA] CAPS 500MG" at bounding box center [179, 95] width 73 height 9
type input "495"
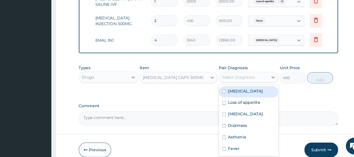
click at [257, 85] on div "Select Diagnosis" at bounding box center [240, 82] width 46 height 8
click at [223, 97] on input "checkbox" at bounding box center [221, 95] width 3 height 3
checkbox input "true"
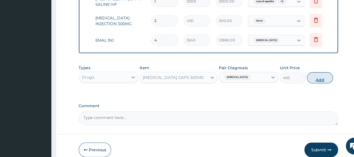
click at [313, 88] on button "Add" at bounding box center [311, 83] width 24 height 10
type input "0"
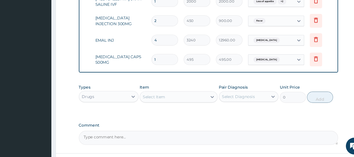
click at [160, 64] on input "1" at bounding box center [166, 66] width 25 height 10
type input "0.00"
type input "3"
type input "1485.00"
type input "3"
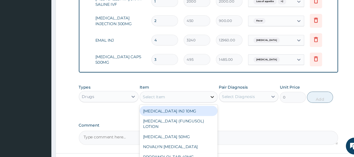
click at [210, 102] on icon at bounding box center [210, 101] width 3 height 2
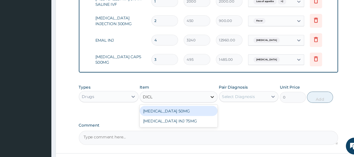
type input "DICLO"
click at [196, 117] on div "[MEDICAL_DATA] 50MG" at bounding box center [179, 113] width 73 height 9
type input "90"
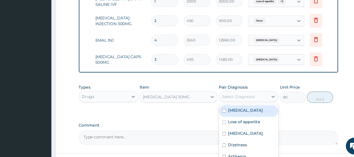
click at [260, 105] on div "Select Diagnosis" at bounding box center [240, 100] width 46 height 8
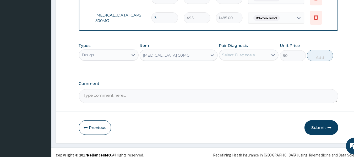
scroll to position [333, 0]
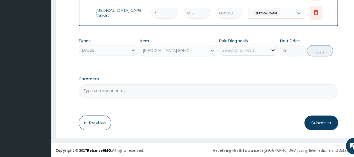
click at [266, 56] on icon at bounding box center [267, 56] width 5 height 5
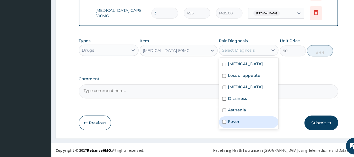
click at [224, 128] on div "Fever" at bounding box center [245, 124] width 56 height 11
checkbox input "true"
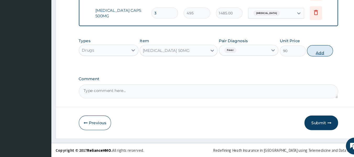
click at [314, 58] on button "Add" at bounding box center [311, 57] width 24 height 10
type input "0"
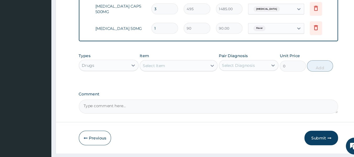
type input "10"
type input "900.00"
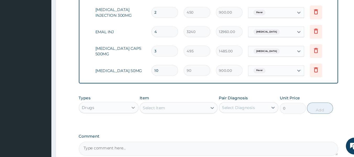
scroll to position [297, 0]
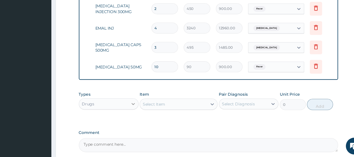
type input "10"
click at [136, 110] on icon at bounding box center [136, 107] width 5 height 5
type input "E"
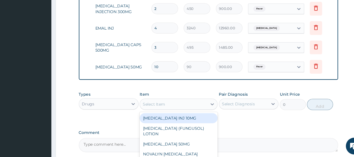
click at [161, 110] on div "Select Item" at bounding box center [156, 107] width 21 height 5
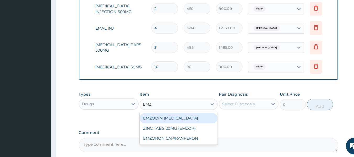
type input "EMZO"
click at [173, 125] on div "EMZOLYN [MEDICAL_DATA]" at bounding box center [179, 120] width 73 height 9
type input "1980"
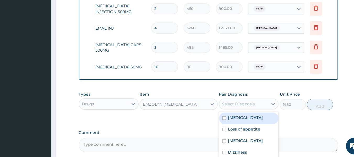
click at [263, 111] on div "Select Diagnosis" at bounding box center [240, 107] width 46 height 8
click at [222, 122] on input "checkbox" at bounding box center [221, 120] width 3 height 3
checkbox input "true"
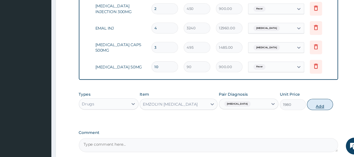
click at [311, 111] on button "Add" at bounding box center [311, 108] width 24 height 10
type input "0"
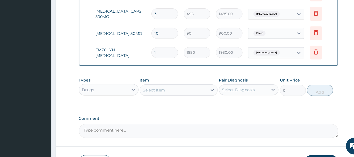
scroll to position [330, 0]
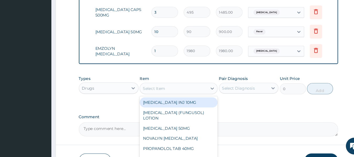
click at [199, 96] on div "Select Item" at bounding box center [174, 92] width 63 height 8
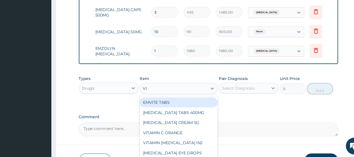
type input "VIT"
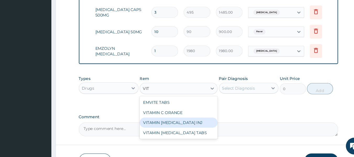
click at [189, 128] on div "VITAMIN [MEDICAL_DATA] INJ" at bounding box center [179, 124] width 73 height 9
type input "1080"
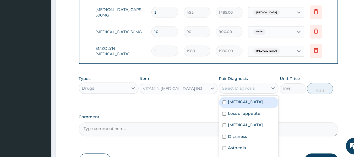
click at [262, 96] on div "Select Diagnosis" at bounding box center [240, 92] width 46 height 8
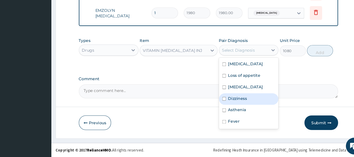
scroll to position [369, 0]
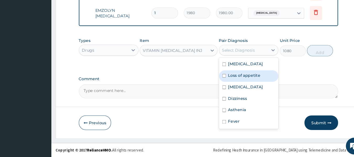
click at [224, 85] on div "Loss of appetite" at bounding box center [245, 81] width 56 height 11
checkbox input "true"
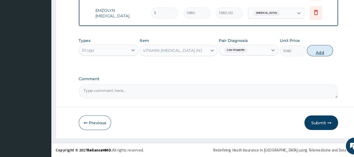
click at [313, 60] on button "Add" at bounding box center [311, 57] width 24 height 10
type input "0"
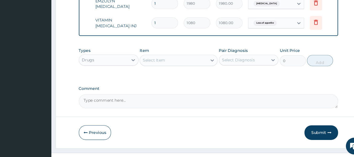
scroll to position [388, 0]
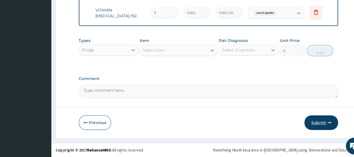
click at [309, 125] on button "Submit" at bounding box center [312, 125] width 31 height 14
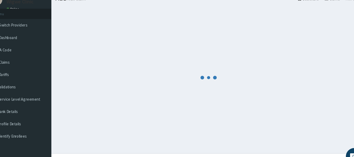
scroll to position [18, 0]
